Goal: Information Seeking & Learning: Learn about a topic

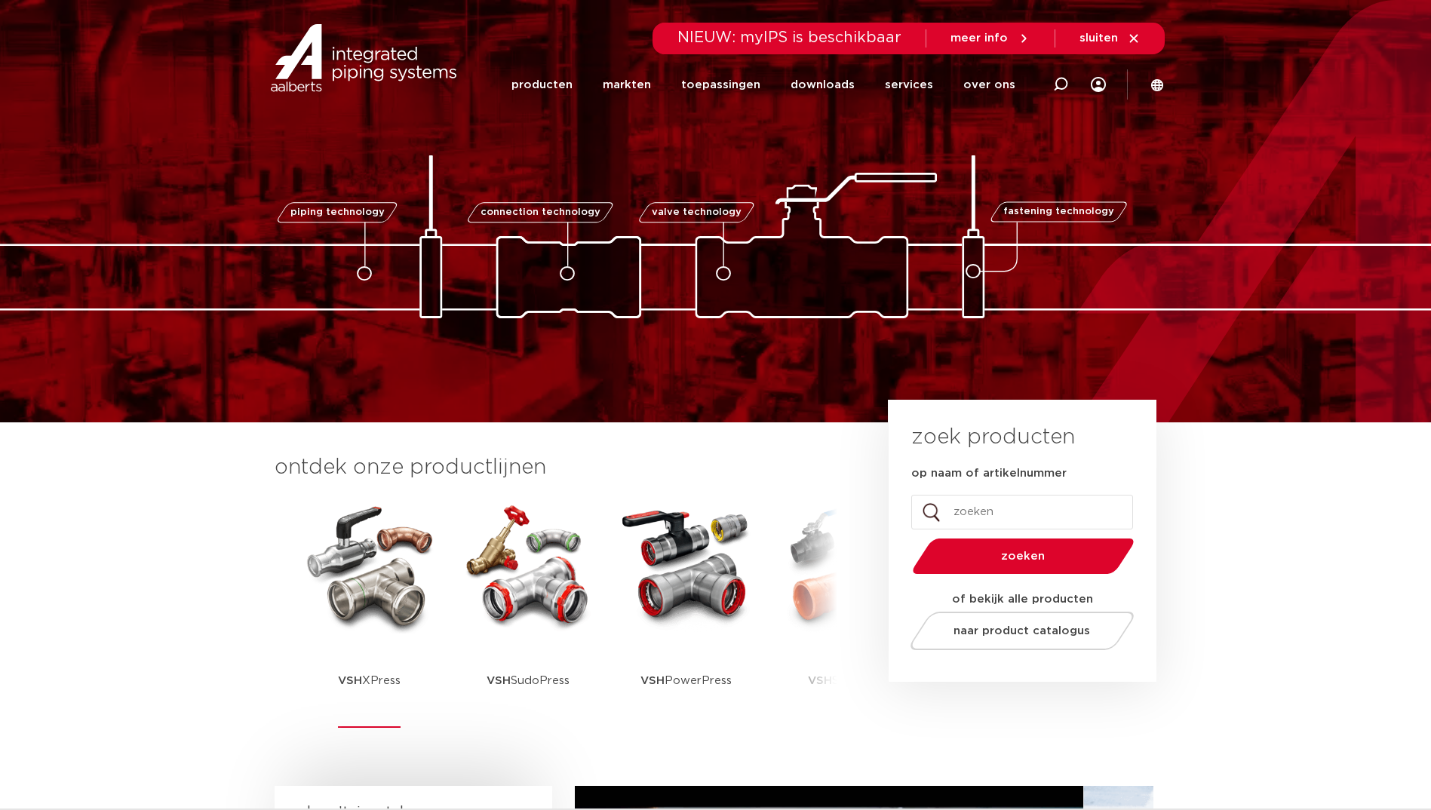
click at [382, 603] on img at bounding box center [370, 566] width 136 height 136
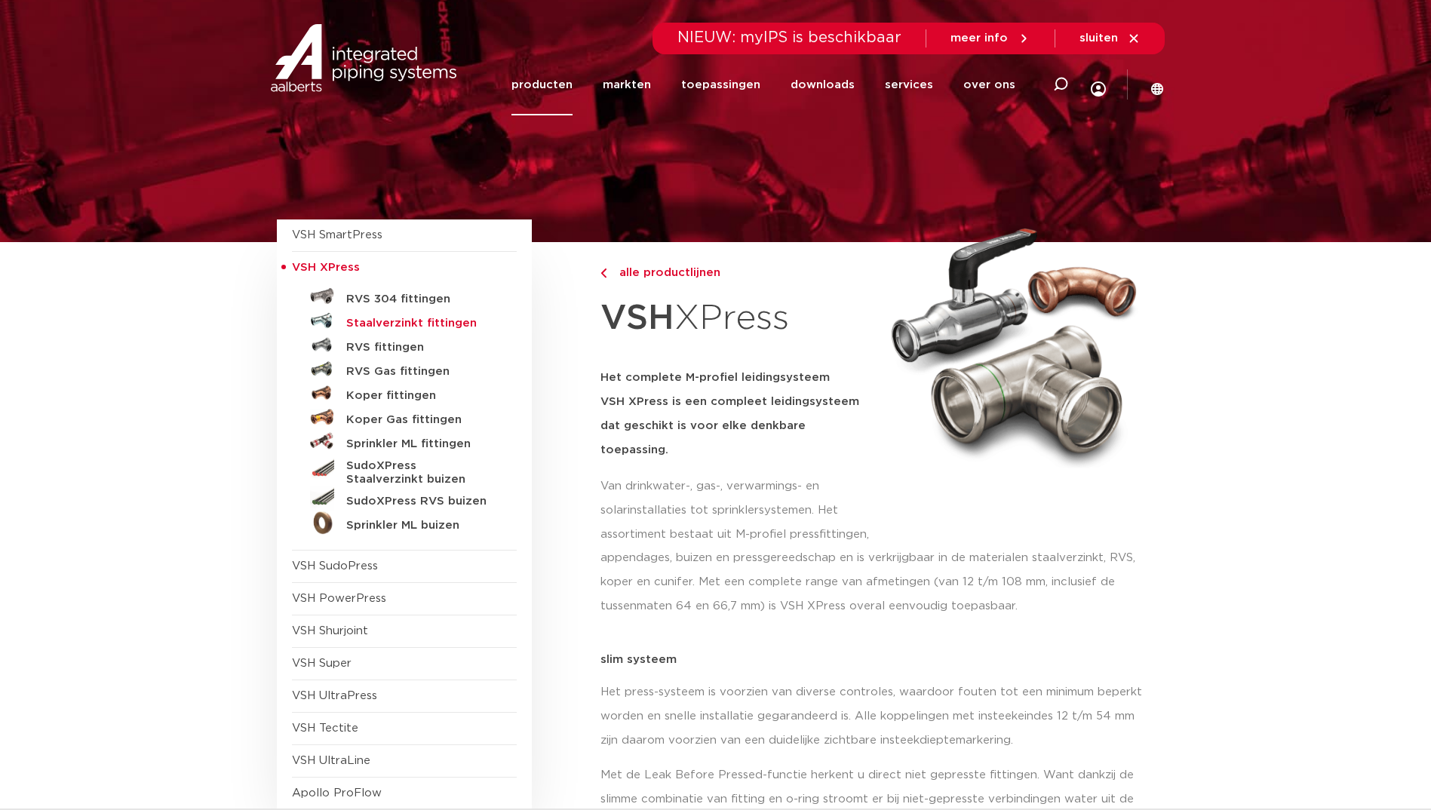
click at [373, 324] on h5 "Staalverzinkt fittingen" at bounding box center [420, 324] width 149 height 14
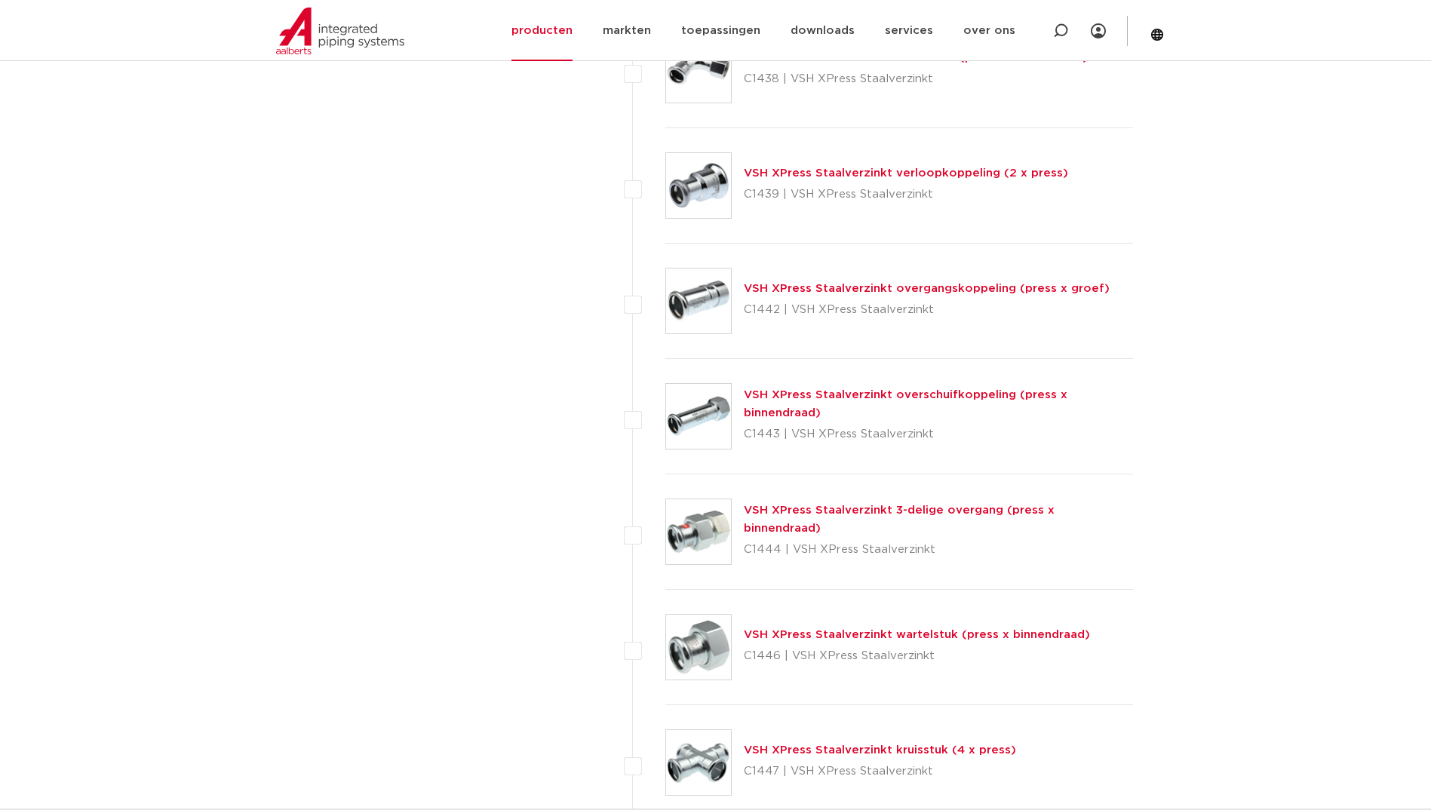
scroll to position [3846, 0]
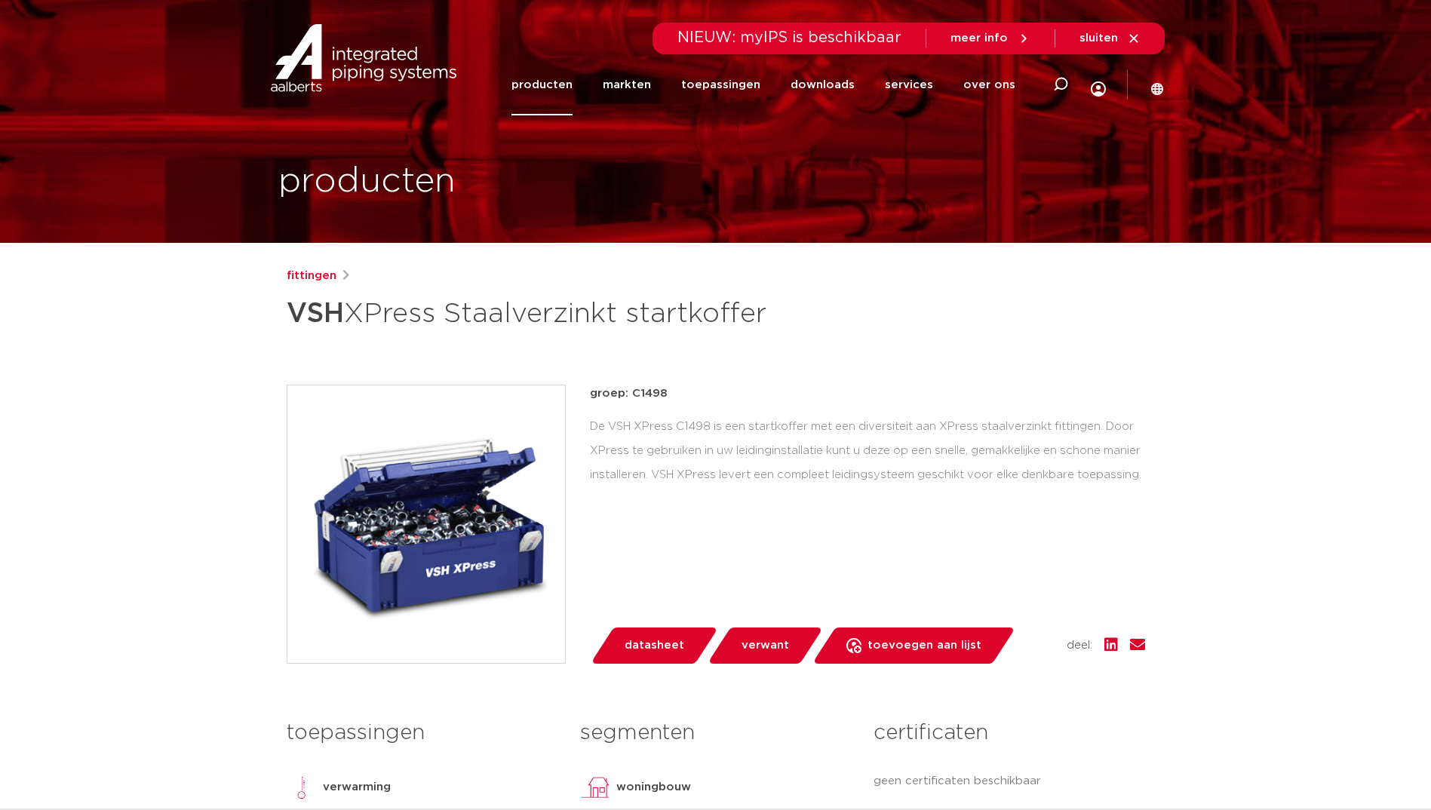
click at [437, 535] on img at bounding box center [426, 524] width 278 height 278
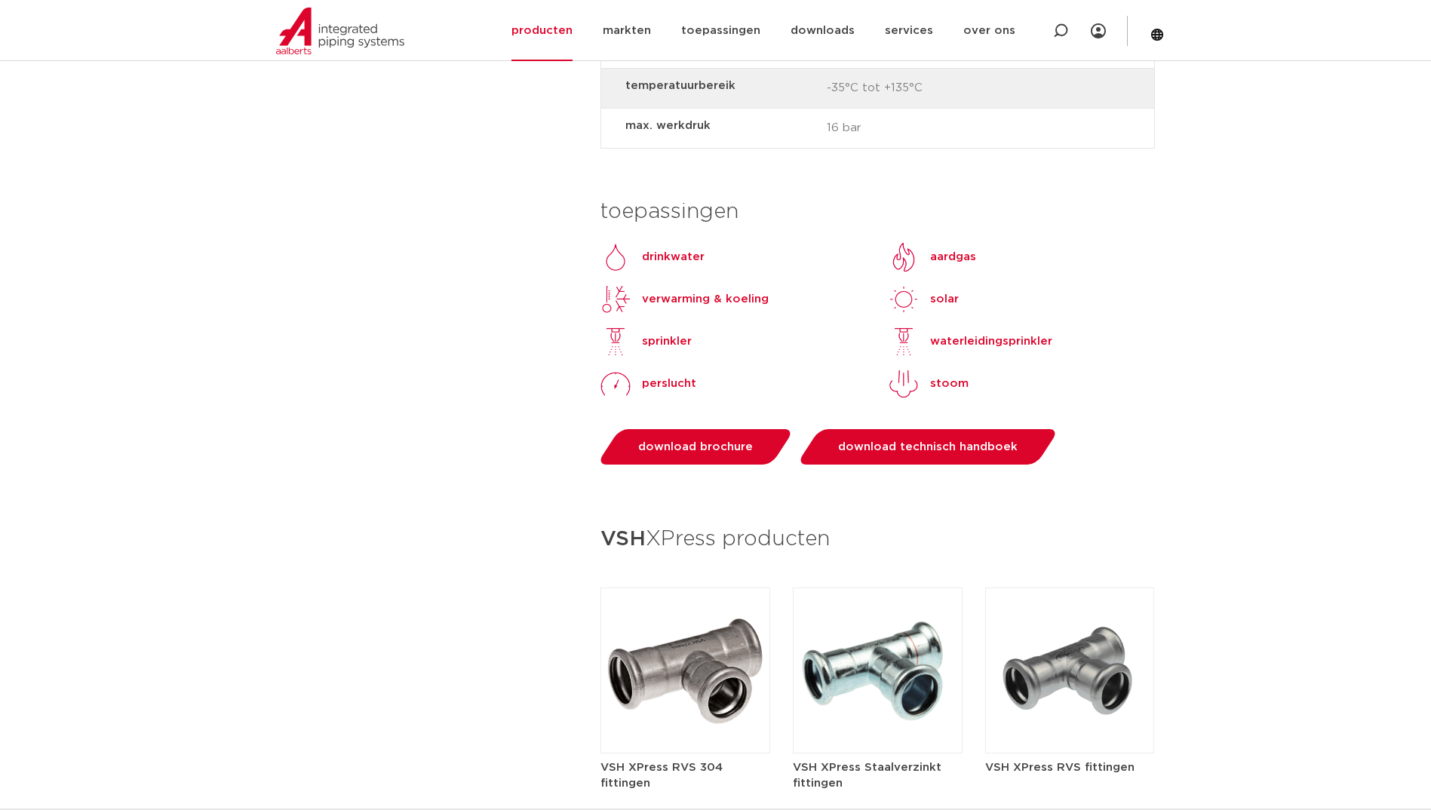
scroll to position [1355, 0]
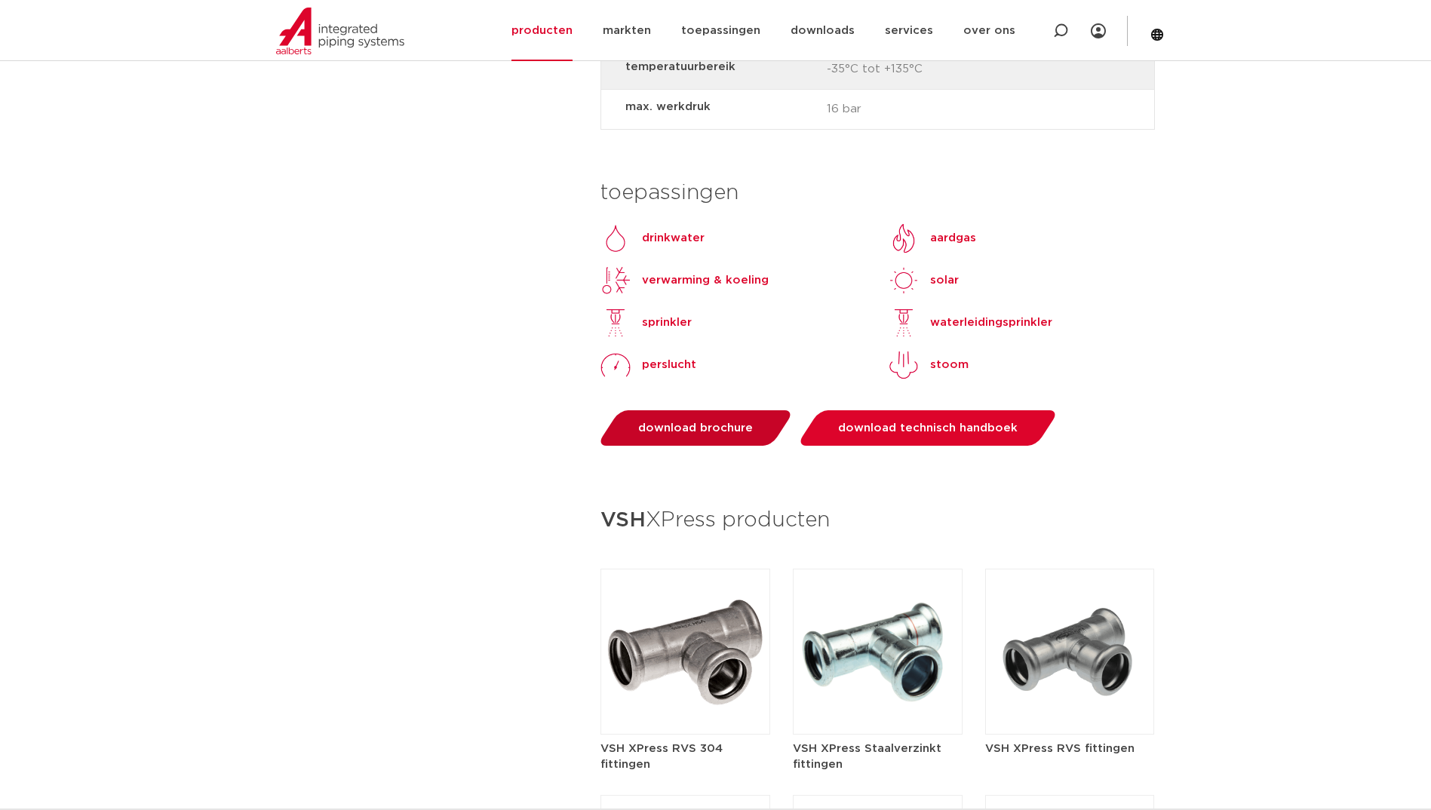
click at [724, 416] on link "download brochure" at bounding box center [695, 427] width 198 height 35
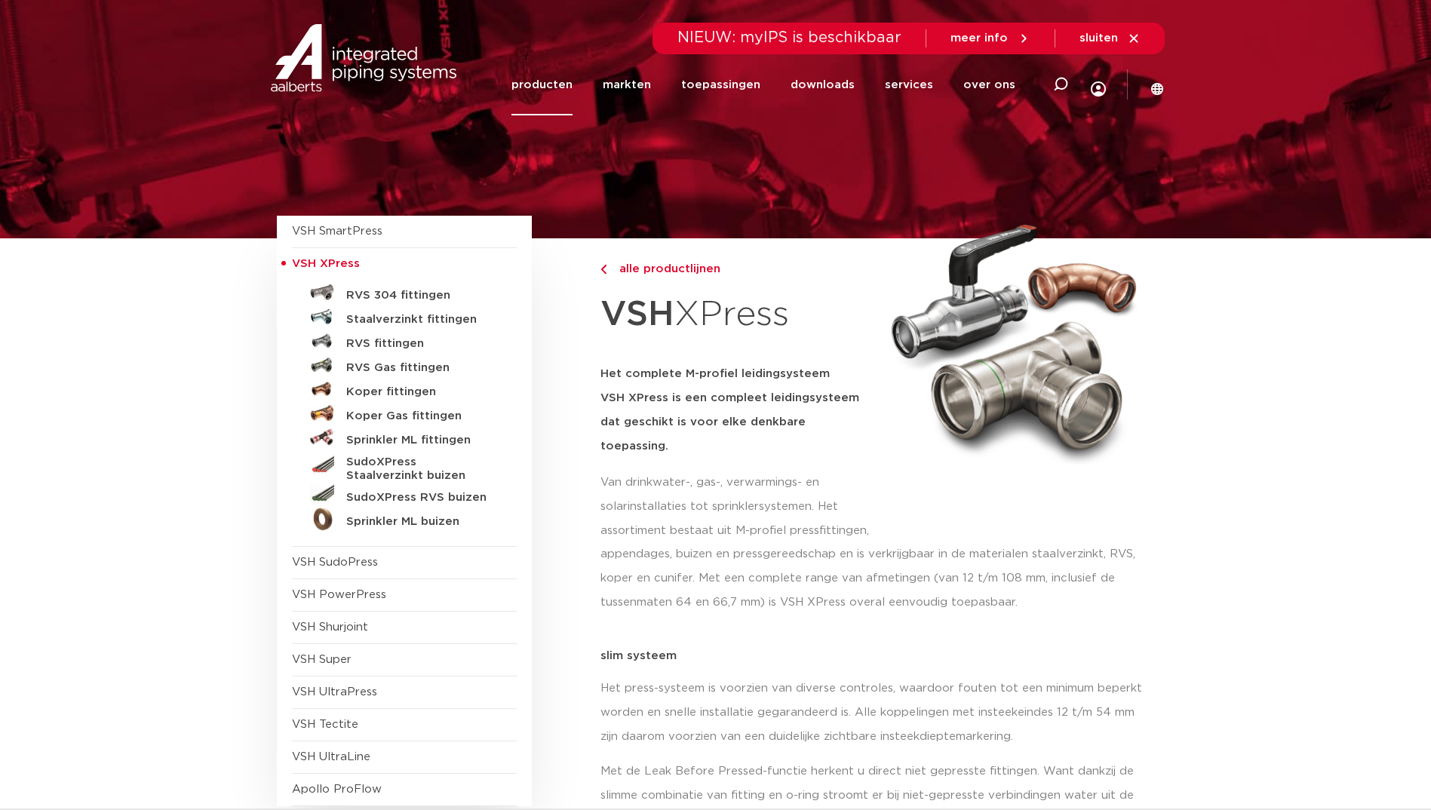
scroll to position [0, 0]
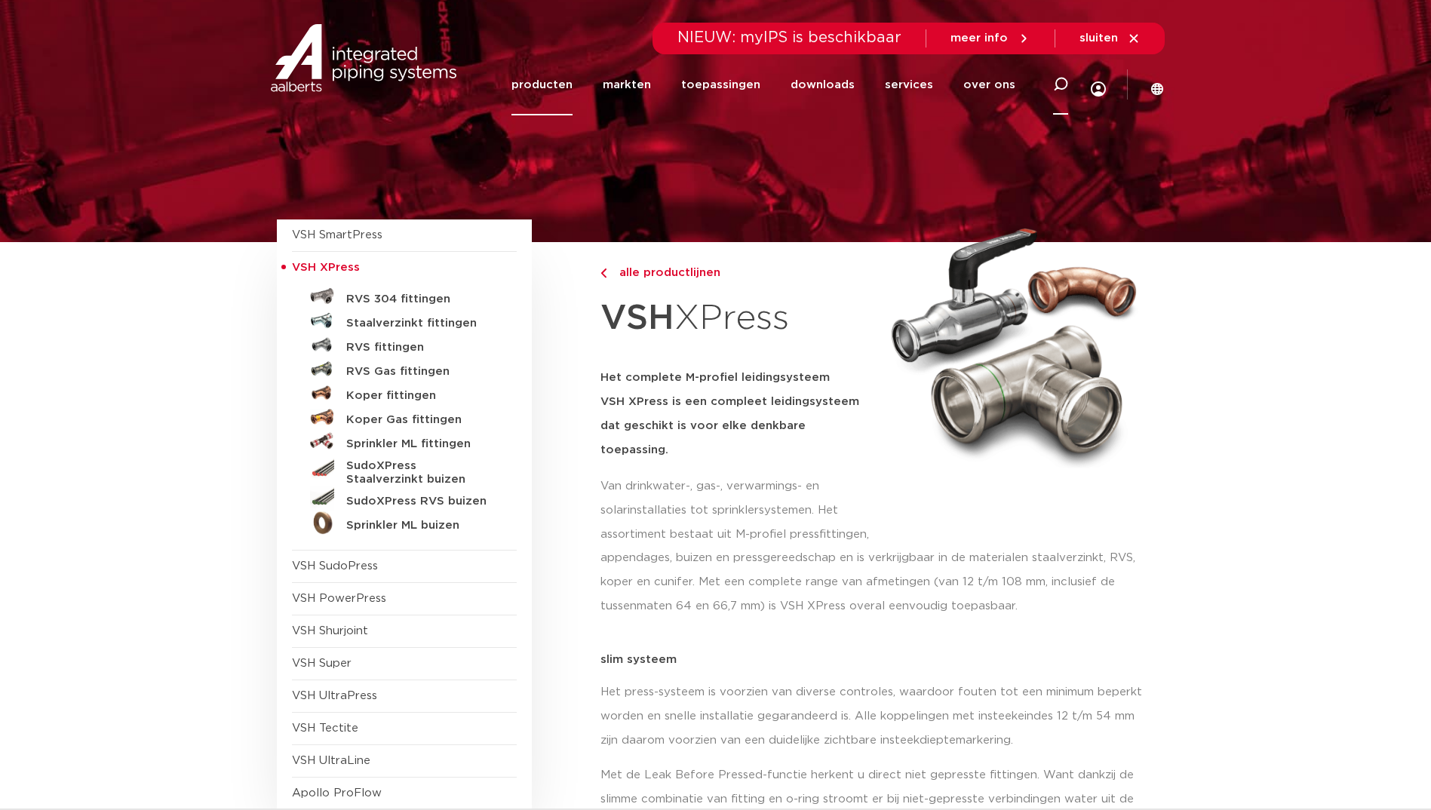
click at [1064, 81] on icon at bounding box center [1060, 84] width 15 height 15
type input "kogelkraan"
click button "Zoeken" at bounding box center [0, 0] width 0 height 0
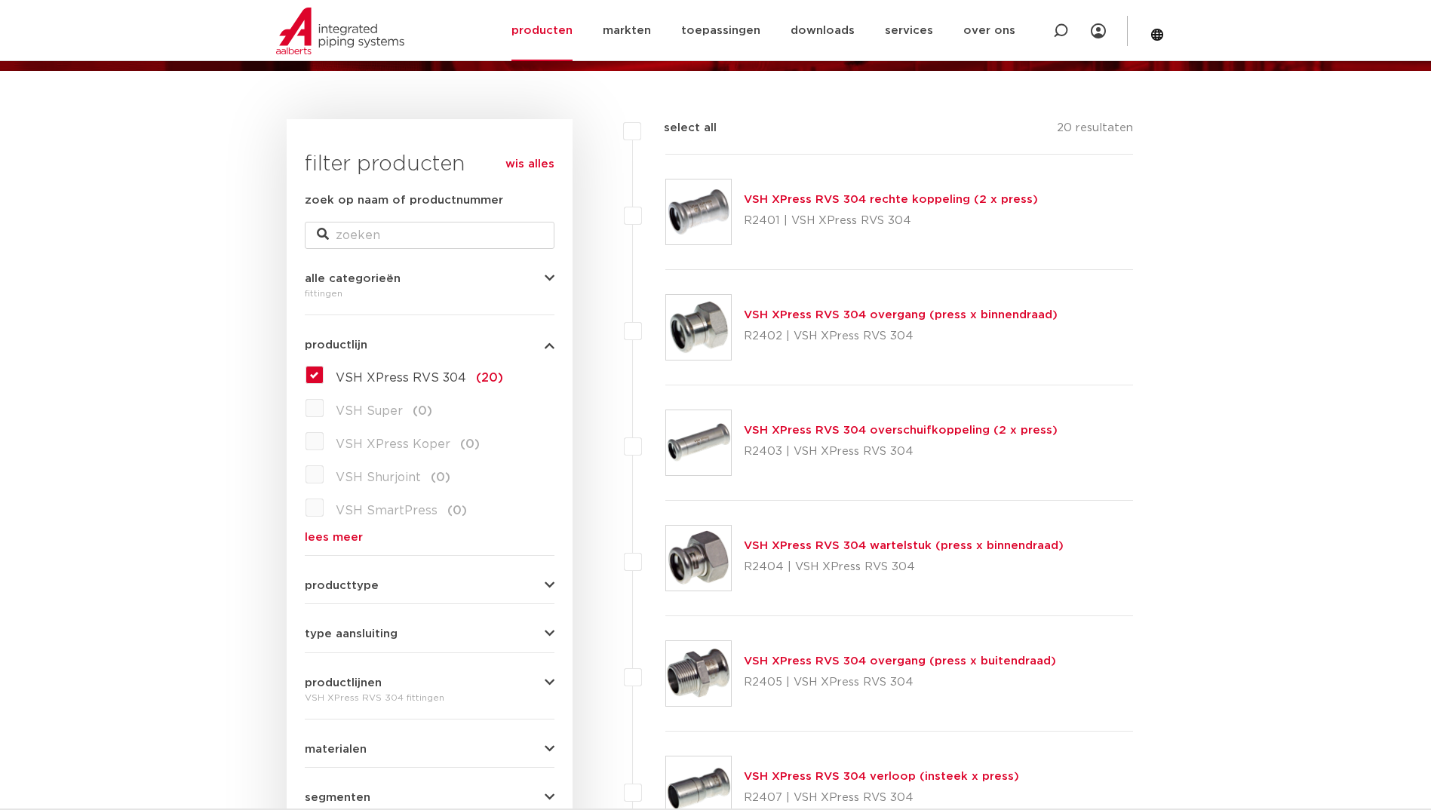
scroll to position [100, 0]
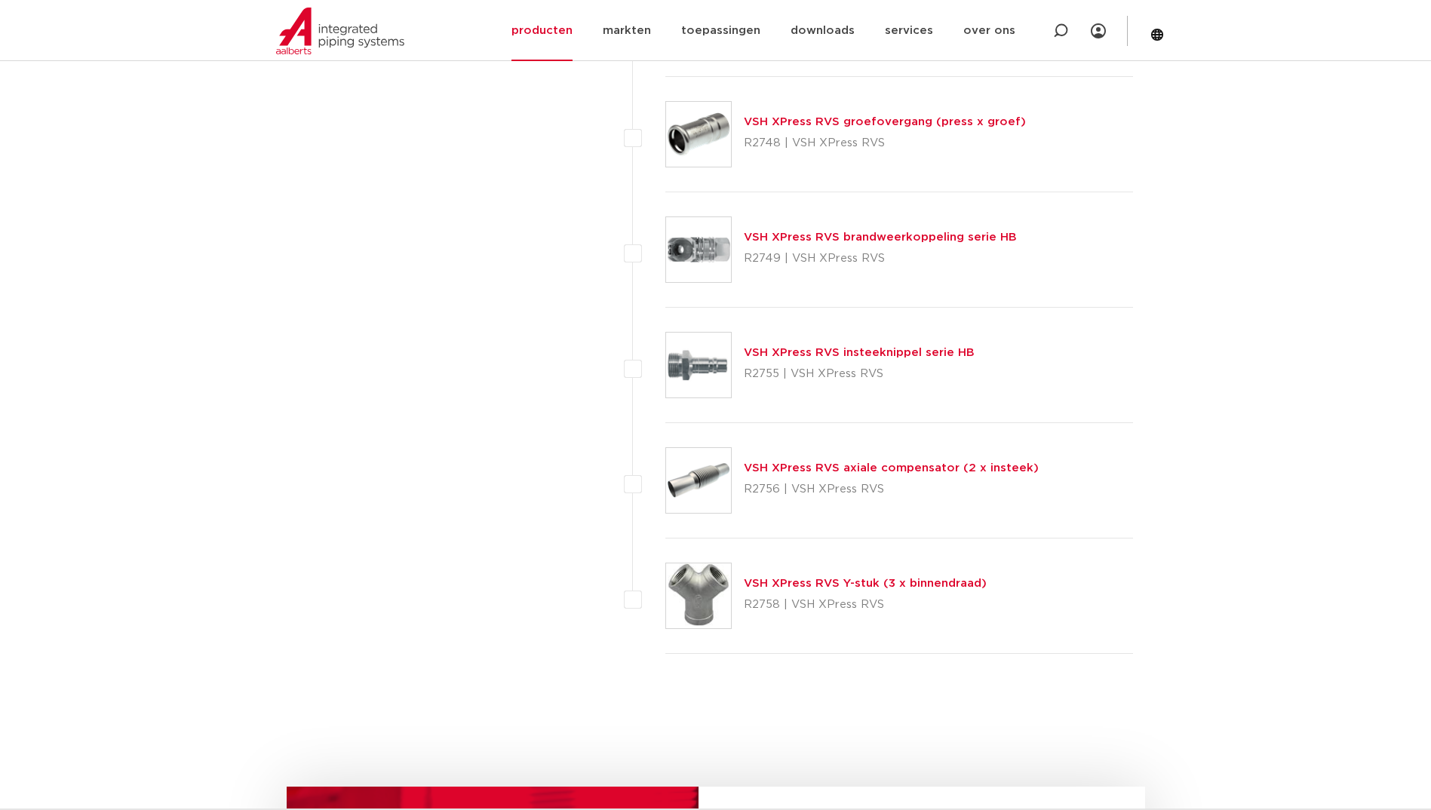
scroll to position [4248, 0]
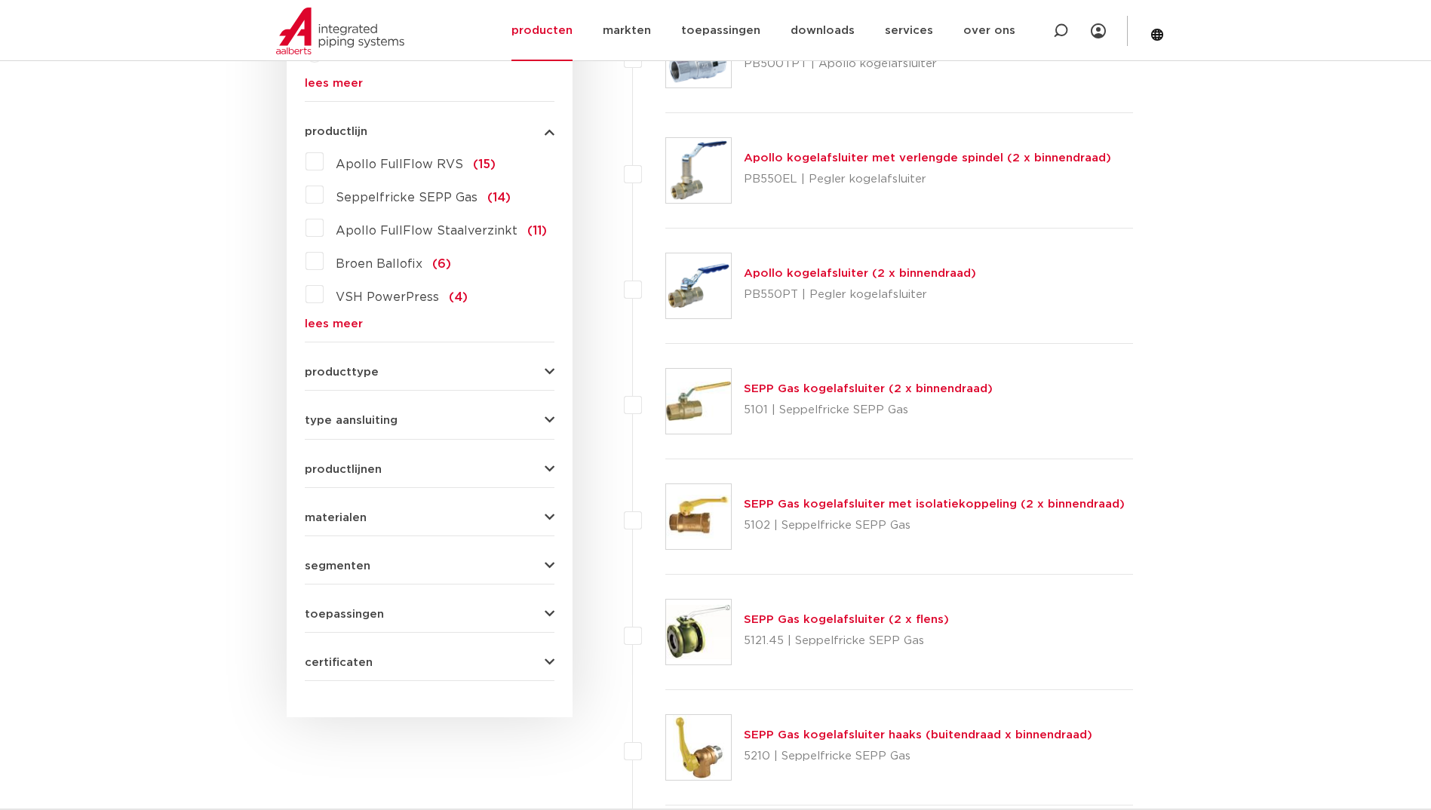
scroll to position [679, 0]
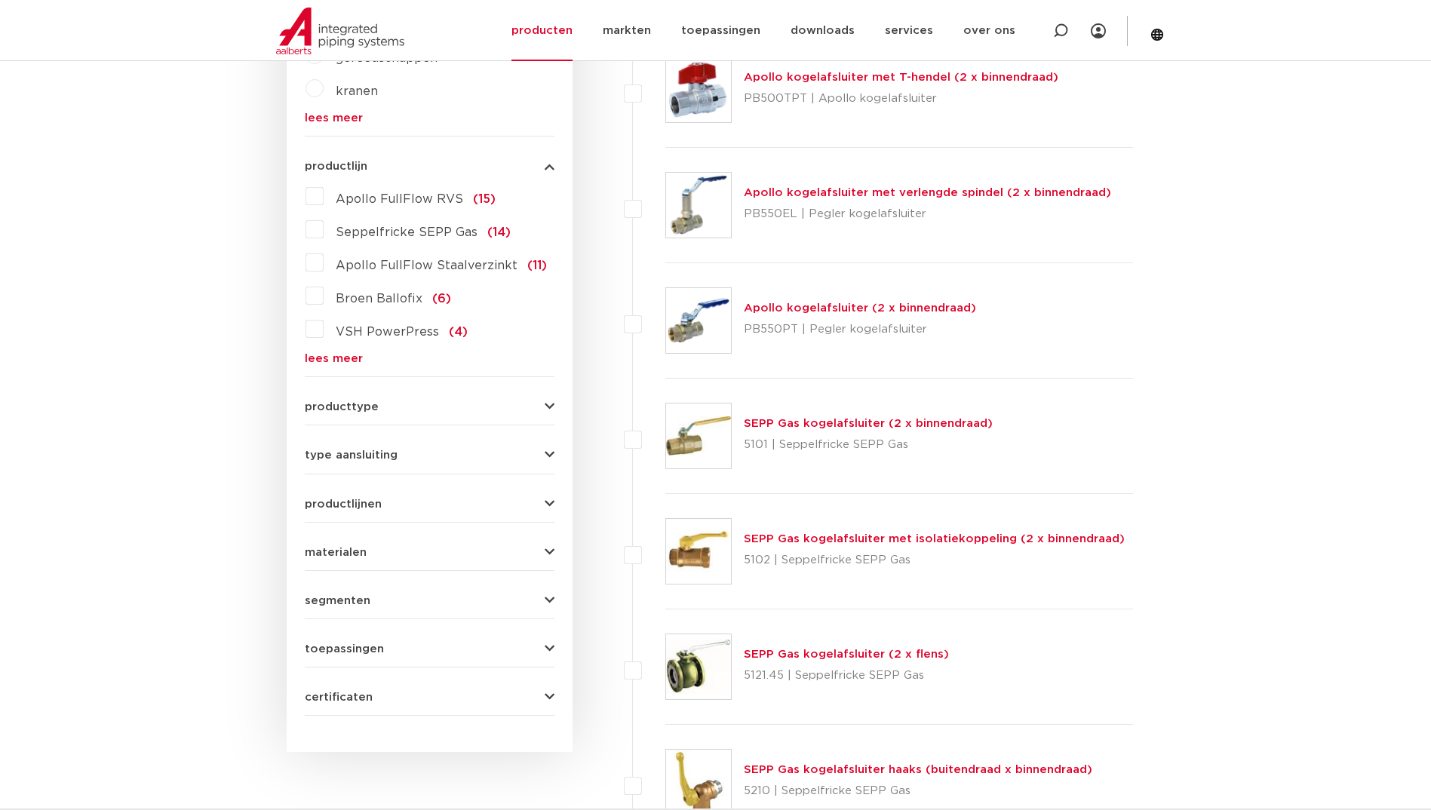
click at [320, 354] on link "lees meer" at bounding box center [430, 358] width 250 height 11
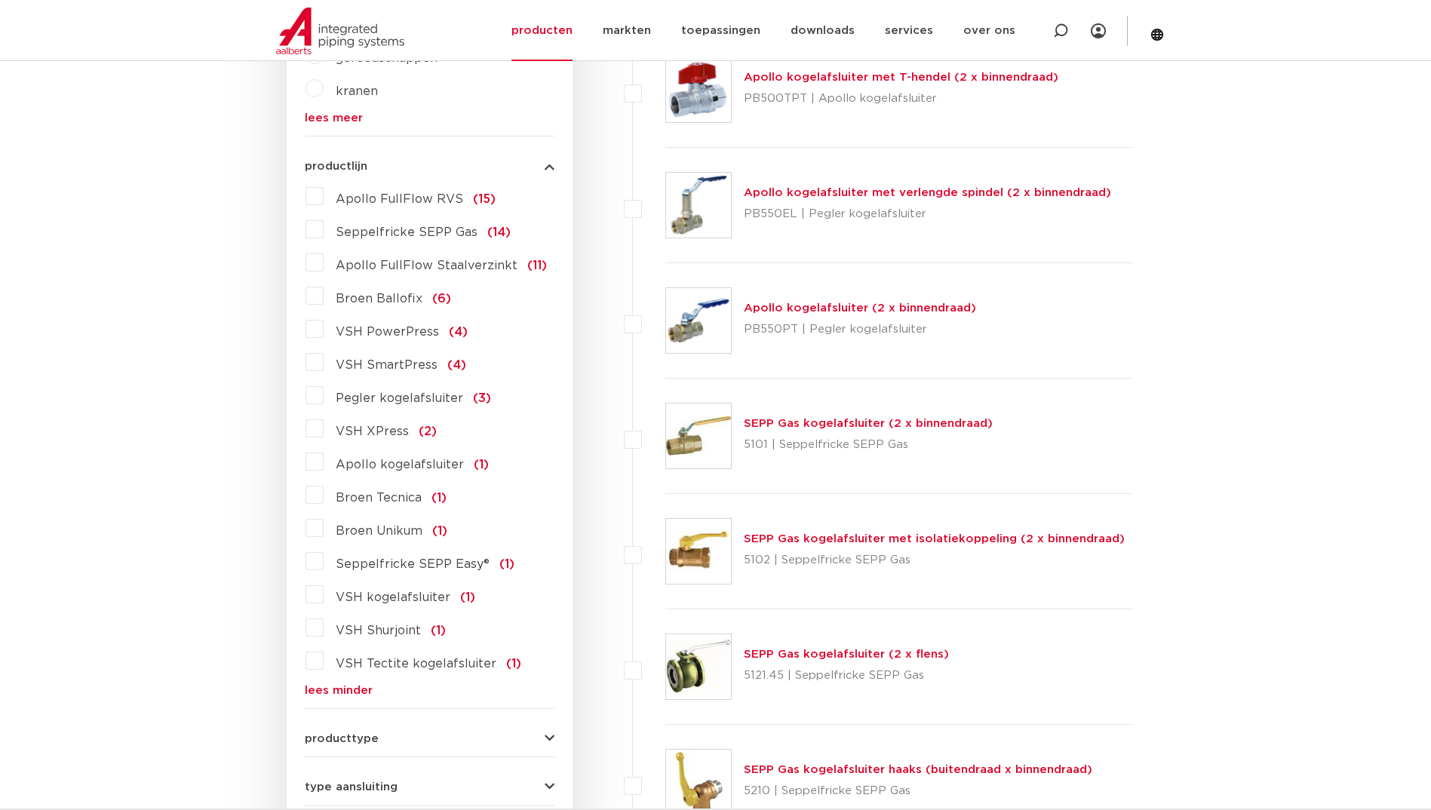
click at [324, 422] on label "VSH XPress (2)" at bounding box center [380, 428] width 113 height 24
click at [0, 0] on input "VSH XPress (2)" at bounding box center [0, 0] width 0 height 0
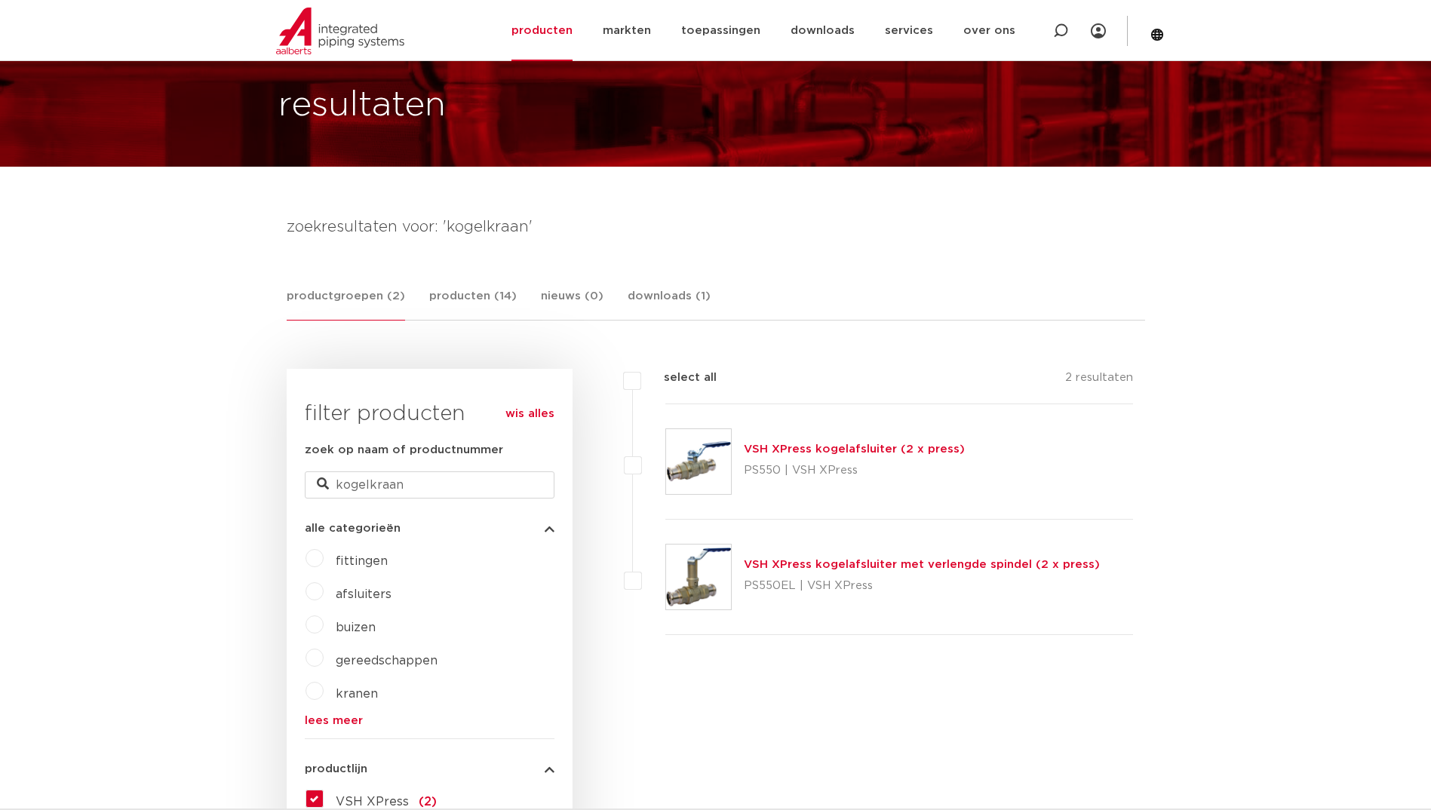
scroll to position [75, 0]
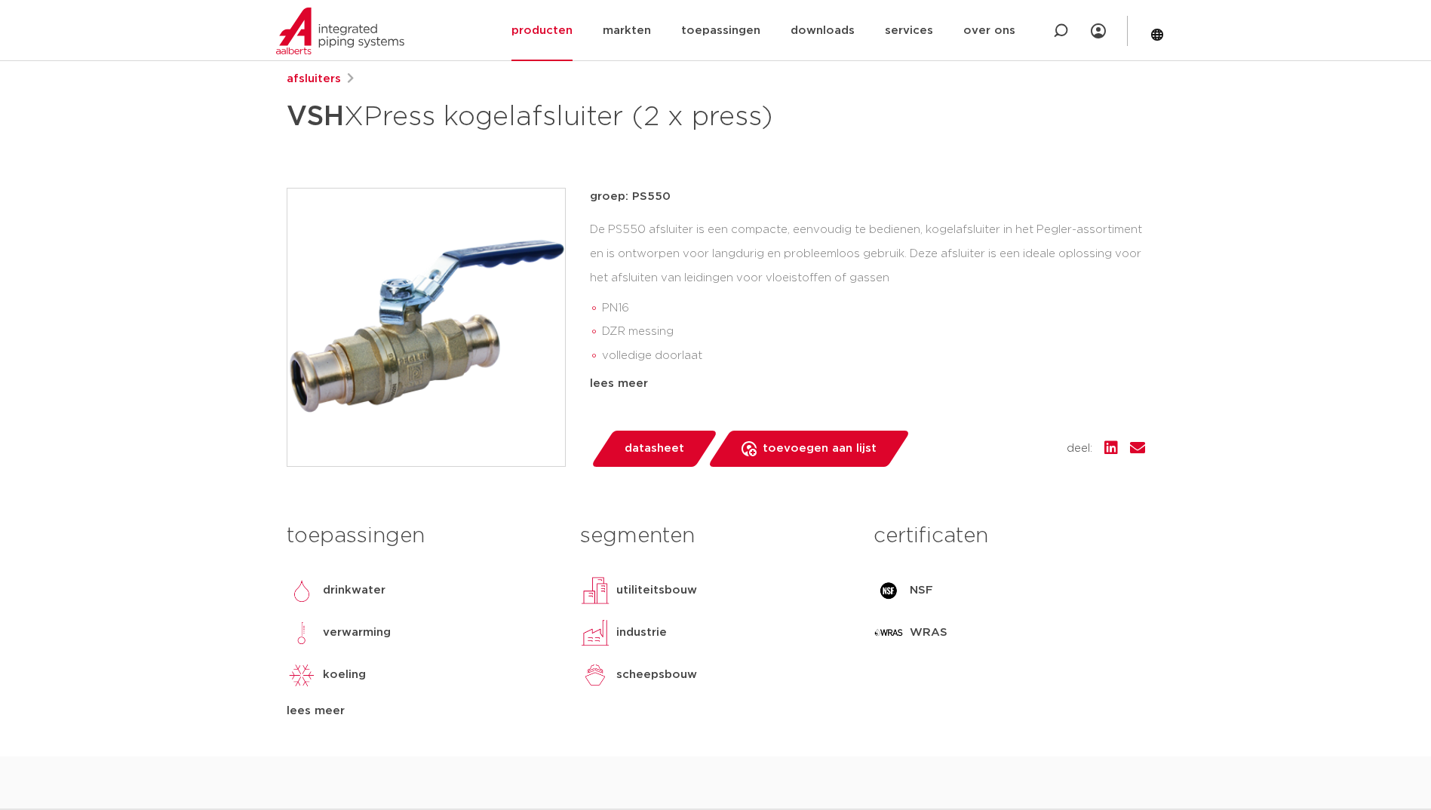
scroll to position [226, 0]
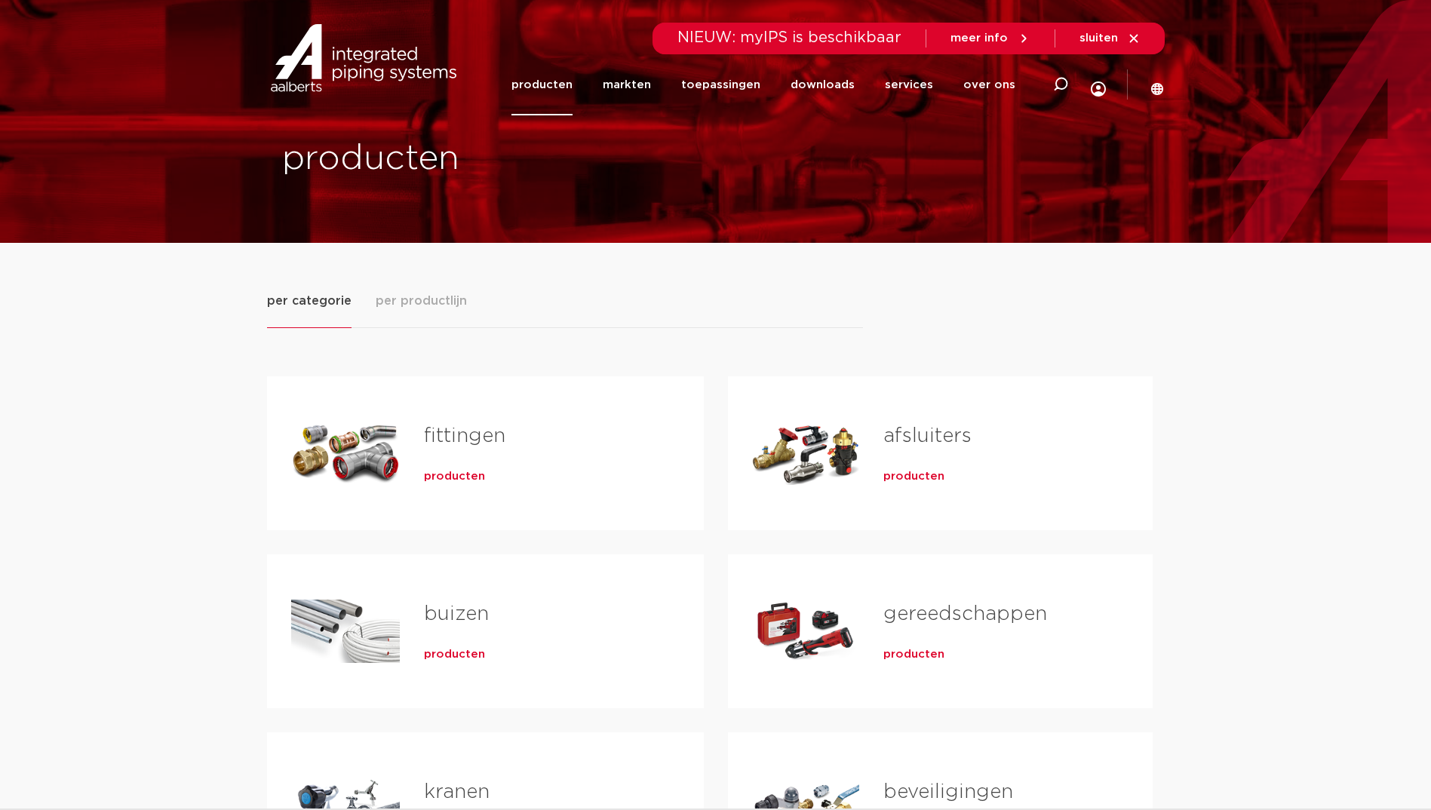
click at [376, 72] on img at bounding box center [363, 58] width 193 height 68
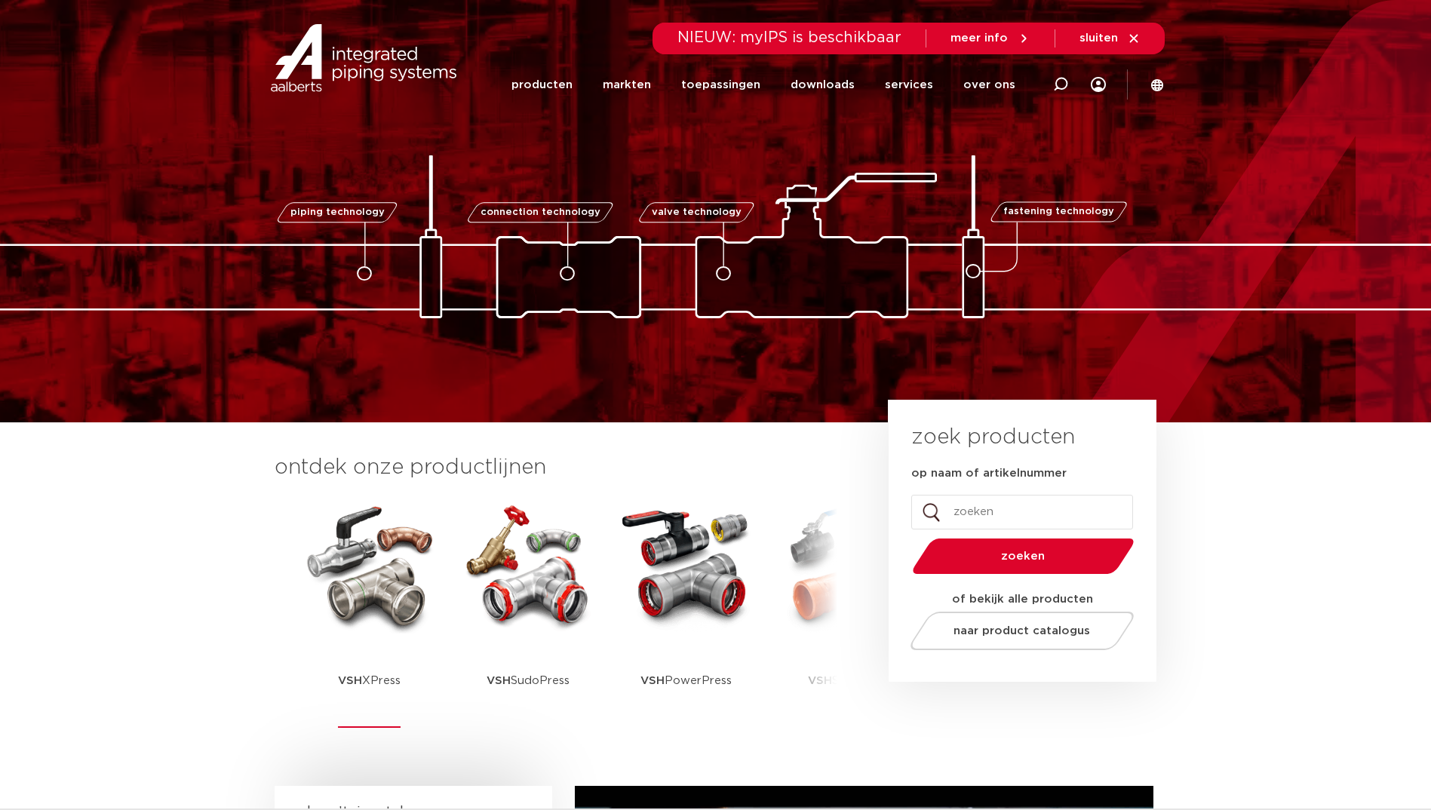
click at [382, 615] on img at bounding box center [370, 566] width 136 height 136
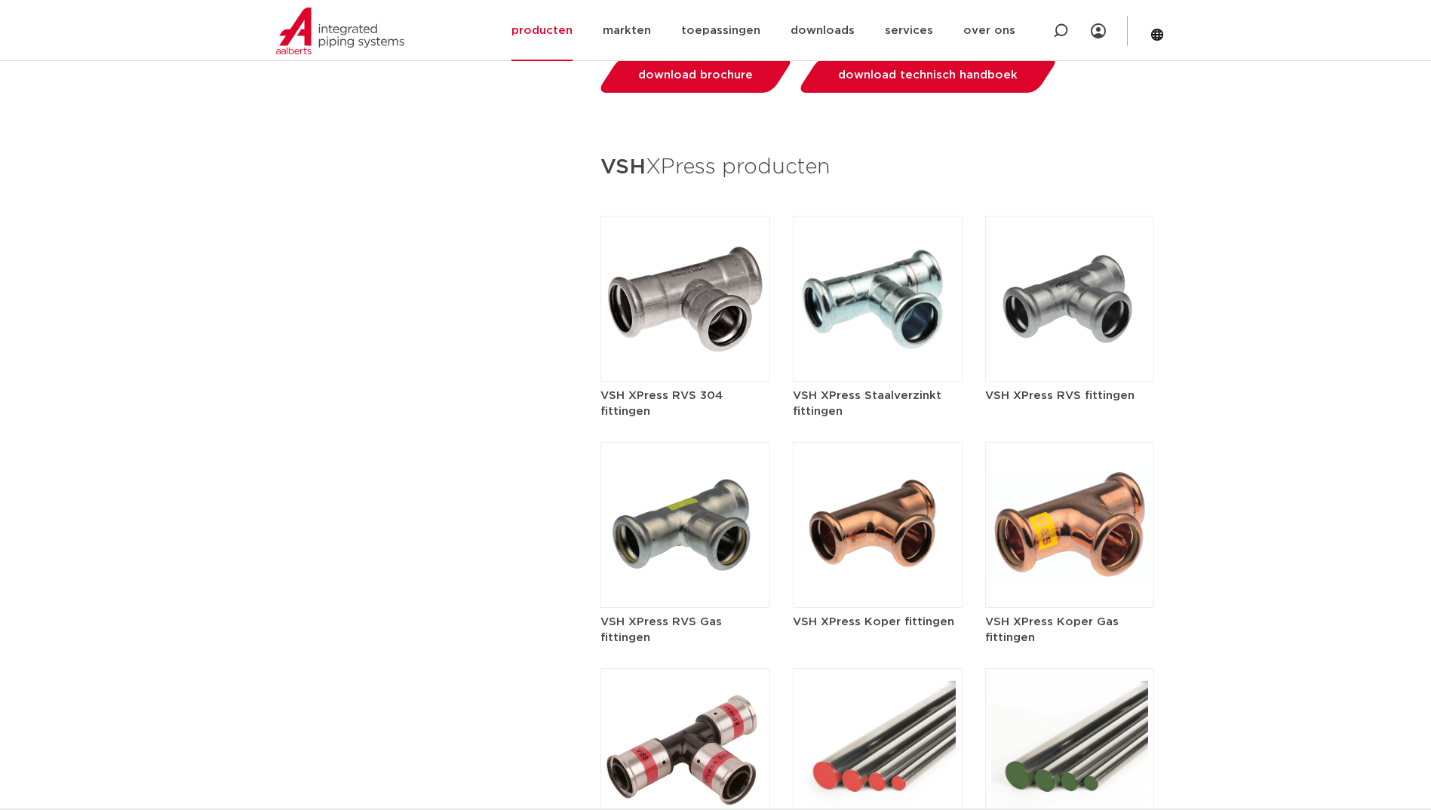
scroll to position [1734, 0]
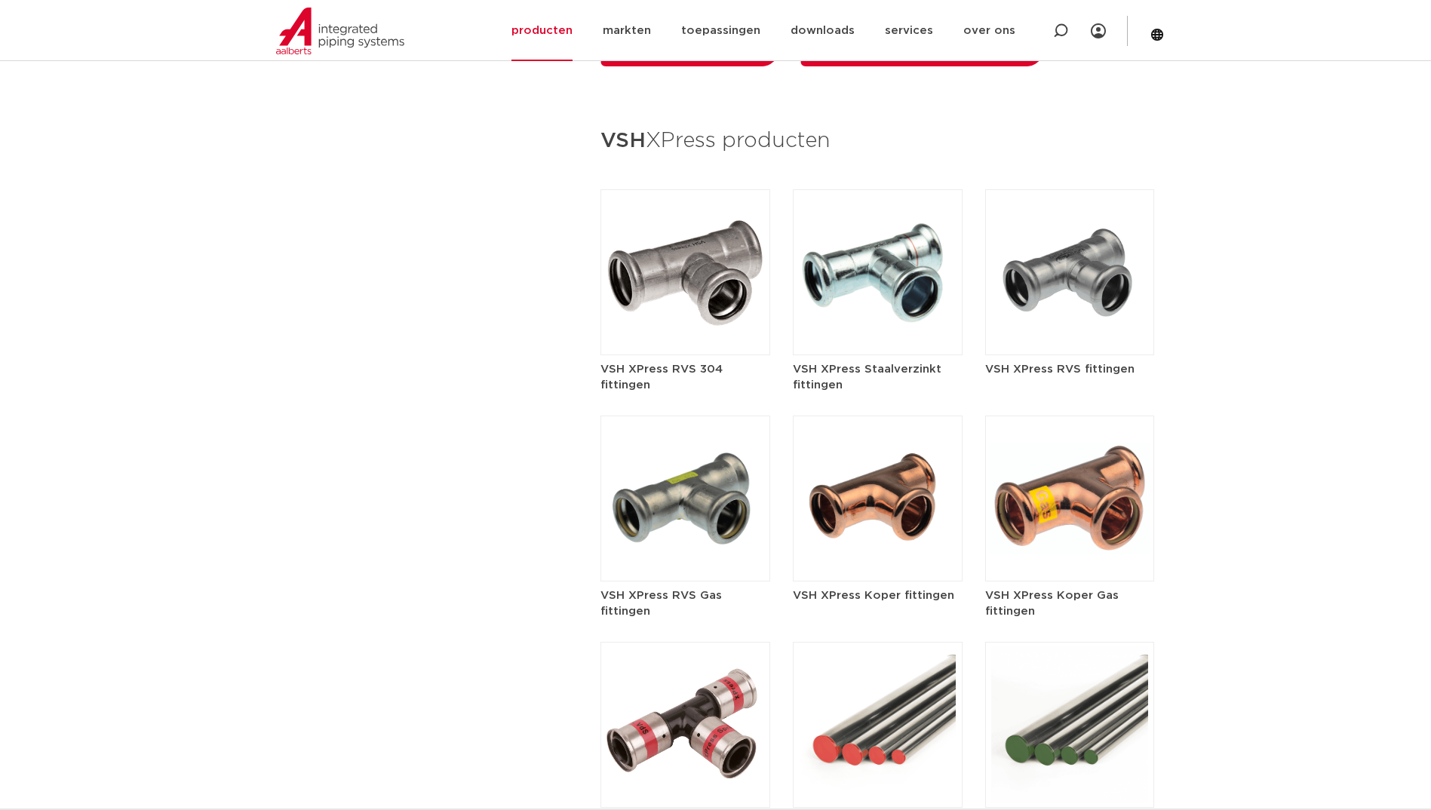
click at [865, 486] on img at bounding box center [878, 499] width 170 height 166
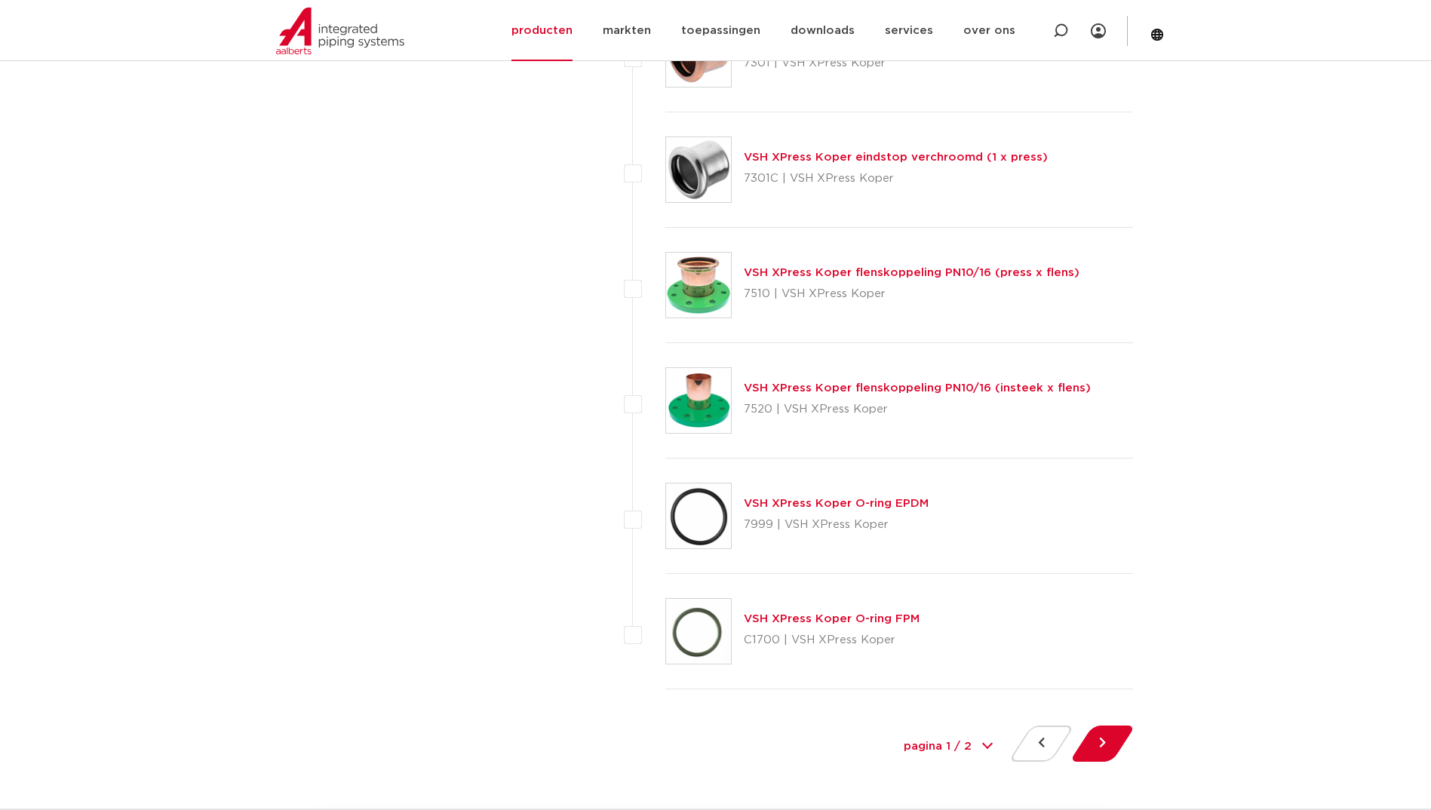
scroll to position [6561, 0]
click at [1111, 741] on button at bounding box center [1102, 743] width 43 height 36
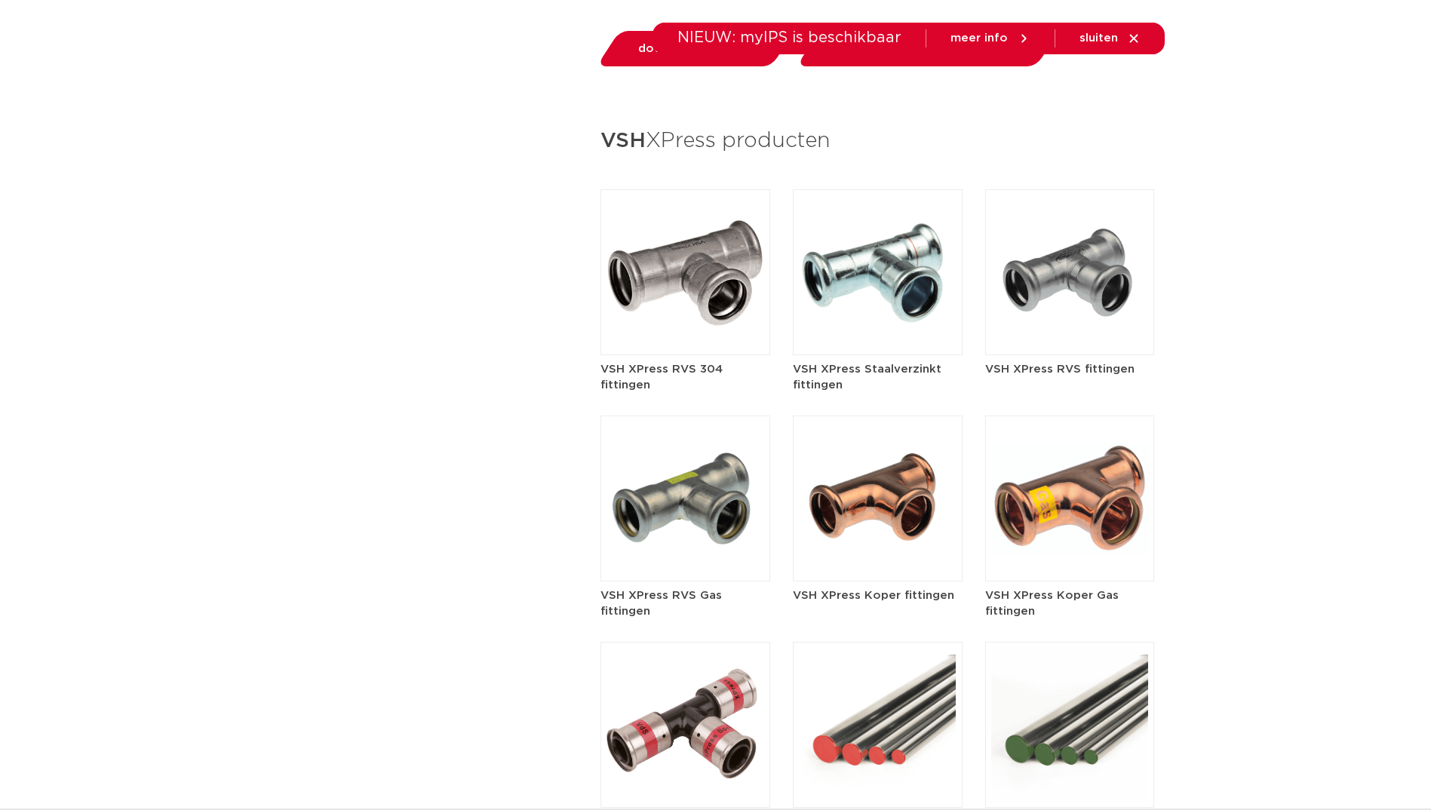
click at [1090, 504] on img at bounding box center [1070, 499] width 170 height 166
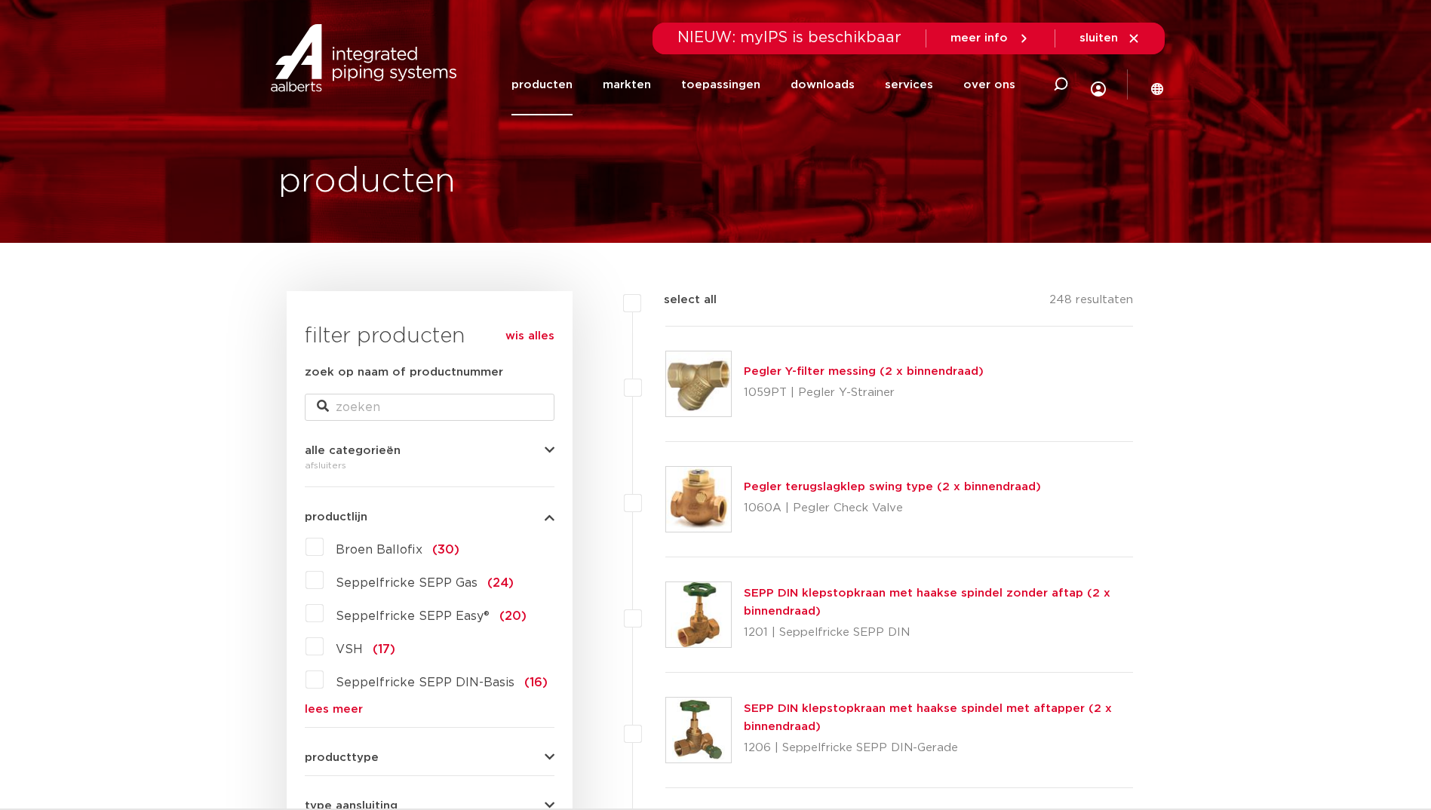
click at [347, 707] on link "lees meer" at bounding box center [430, 709] width 250 height 11
click at [541, 512] on button "productlijn" at bounding box center [430, 516] width 250 height 11
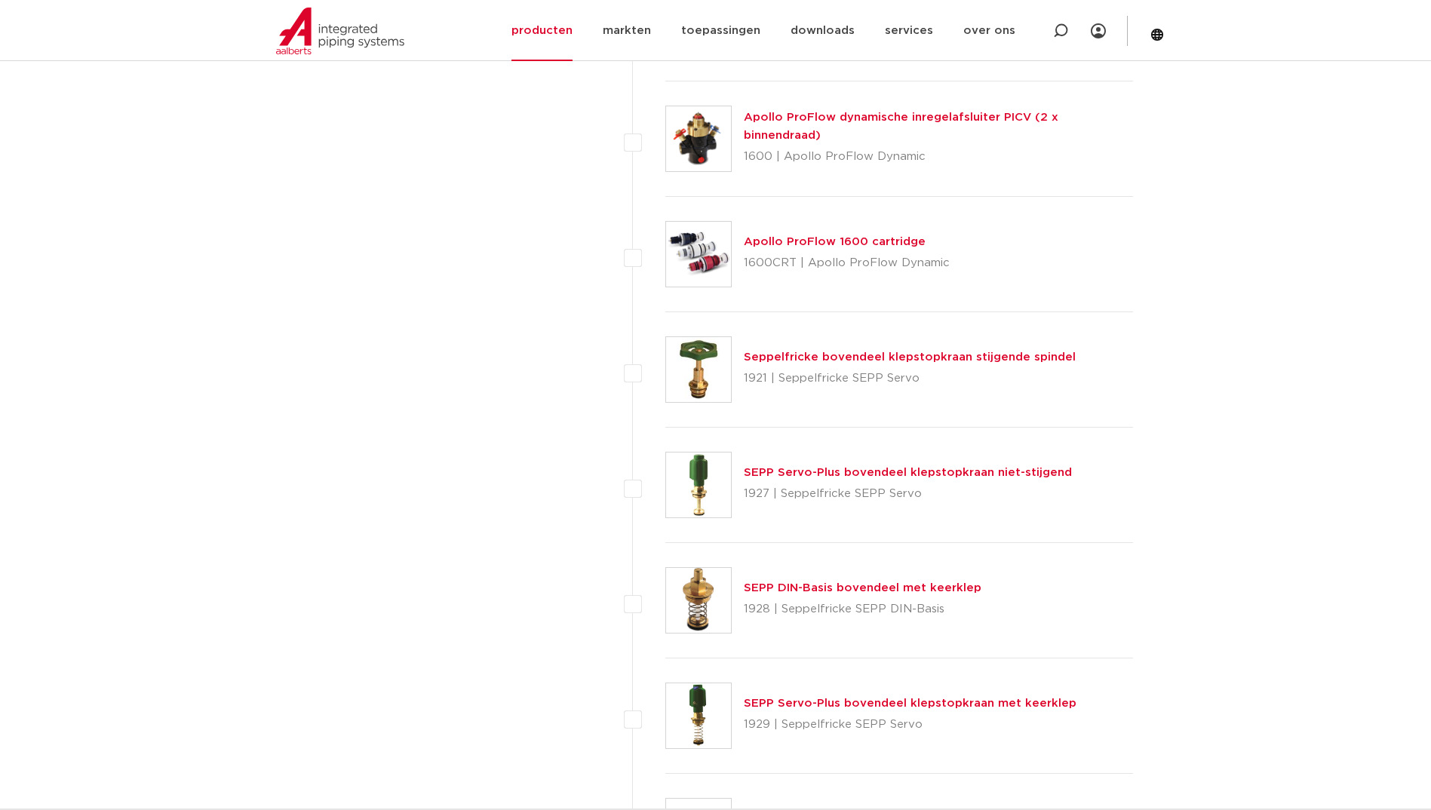
scroll to position [2564, 0]
